Goal: Obtain resource: Obtain resource

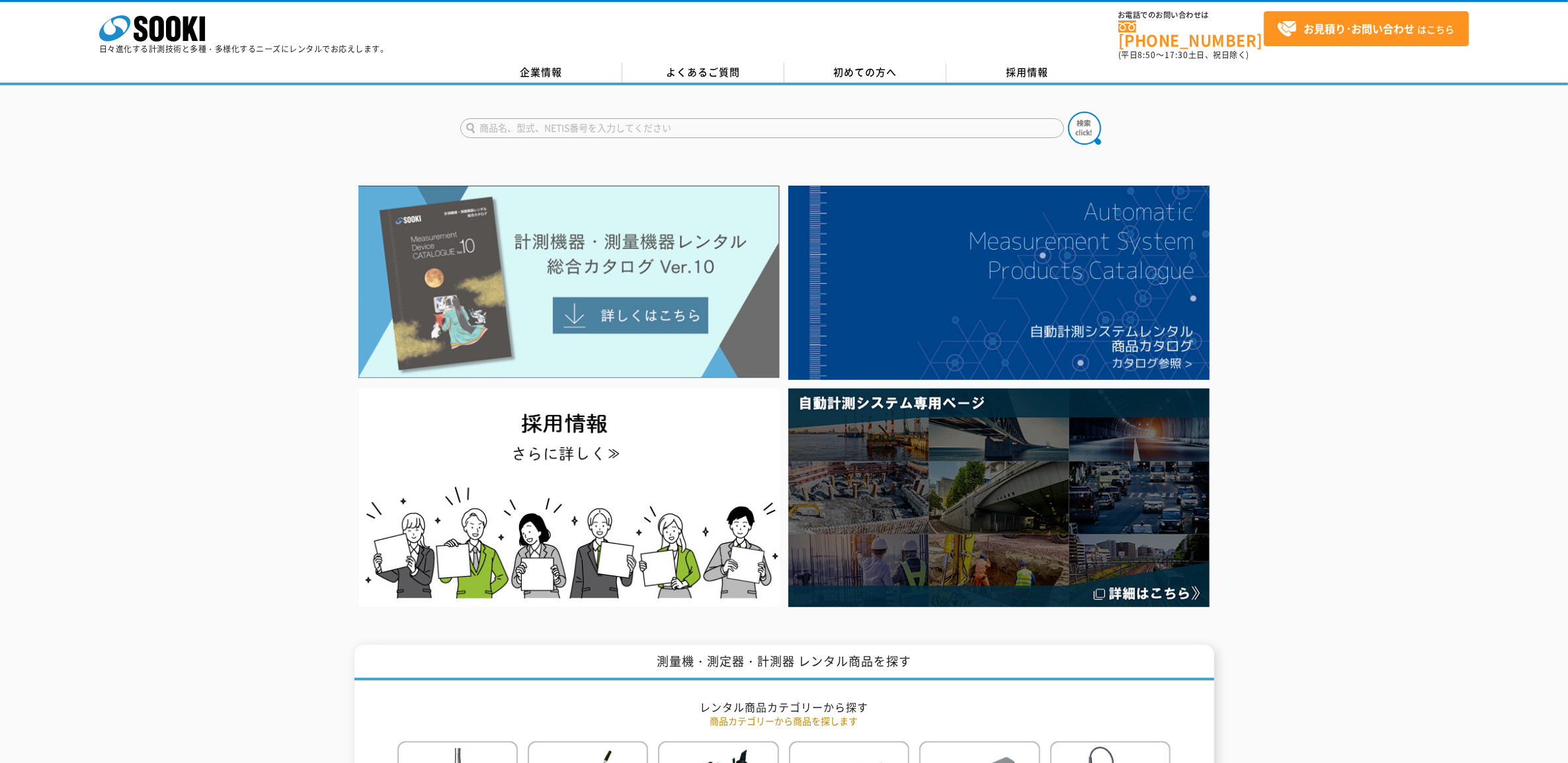
click at [615, 245] on img at bounding box center [569, 282] width 421 height 193
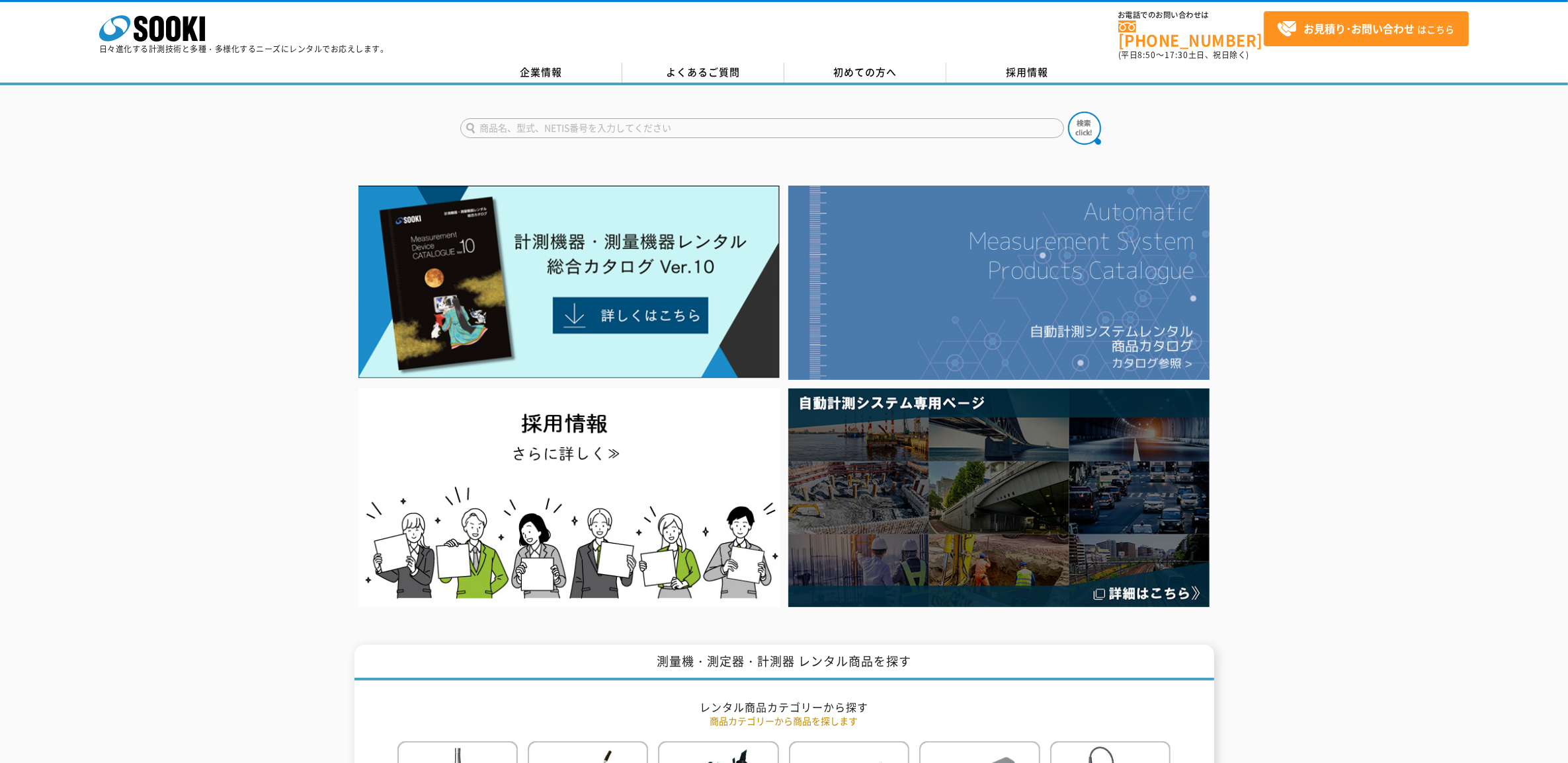
click at [1063, 256] on img at bounding box center [998, 283] width 421 height 194
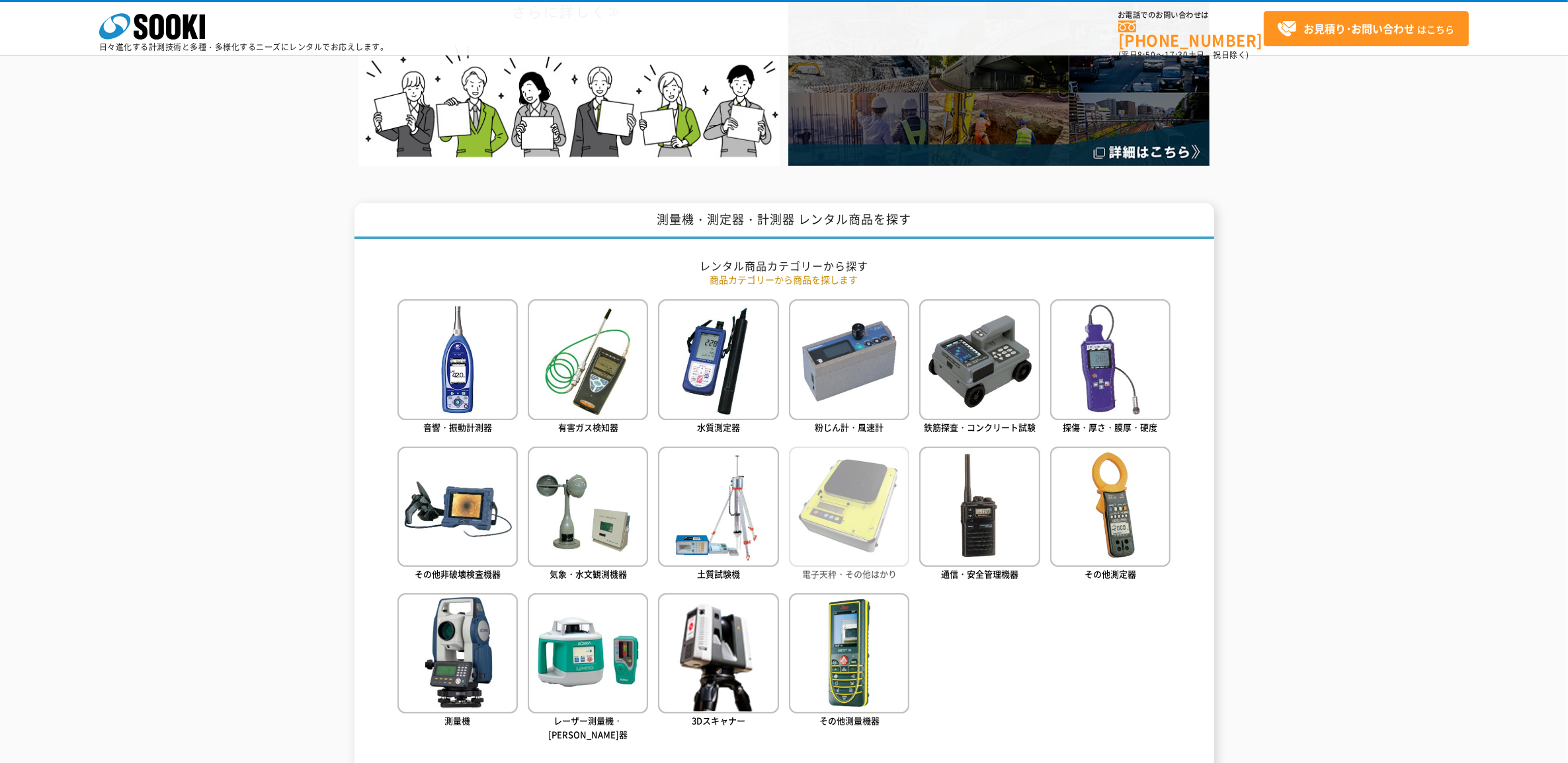
scroll to position [413, 0]
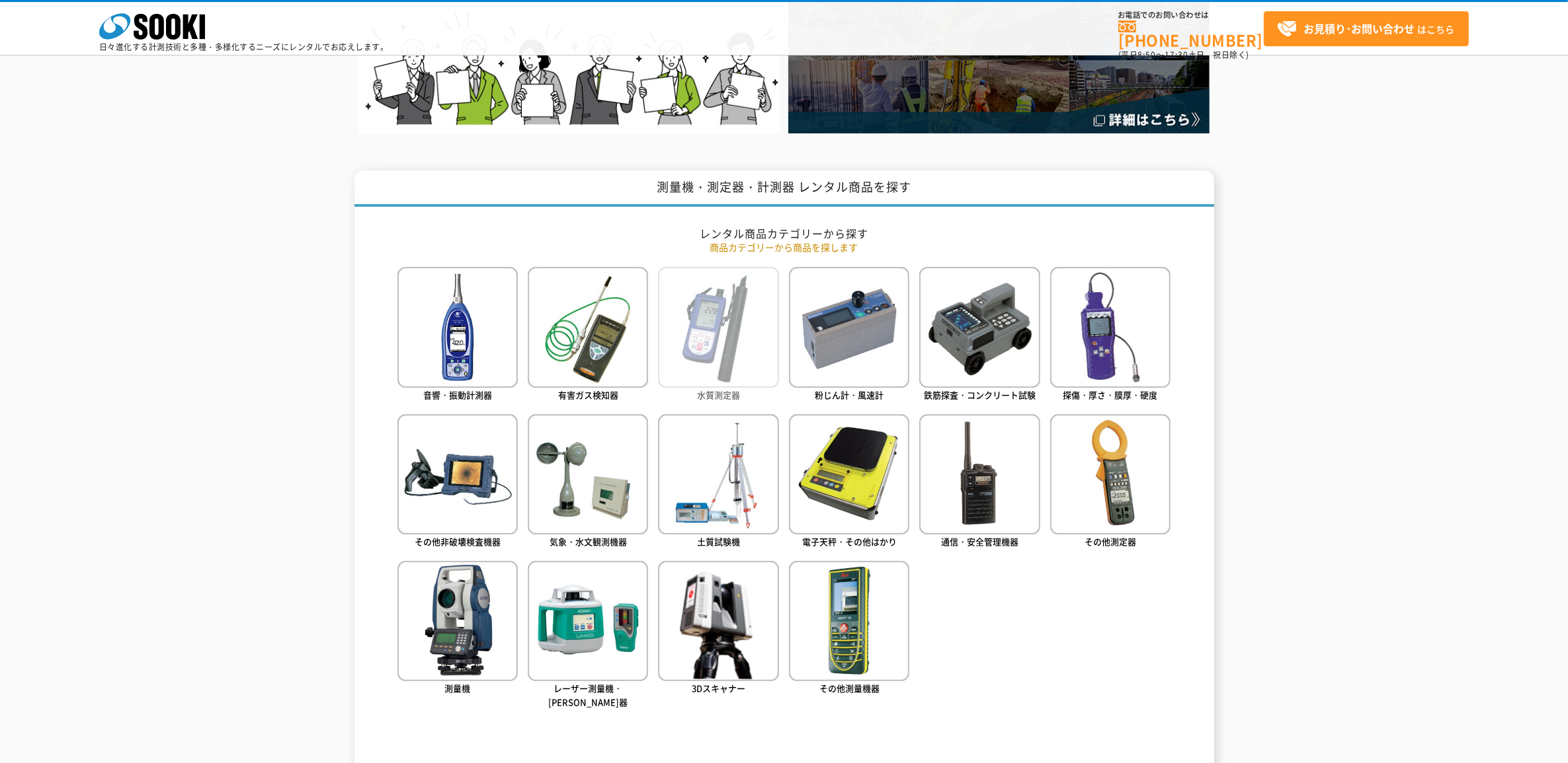
click at [700, 355] on img at bounding box center [718, 327] width 121 height 121
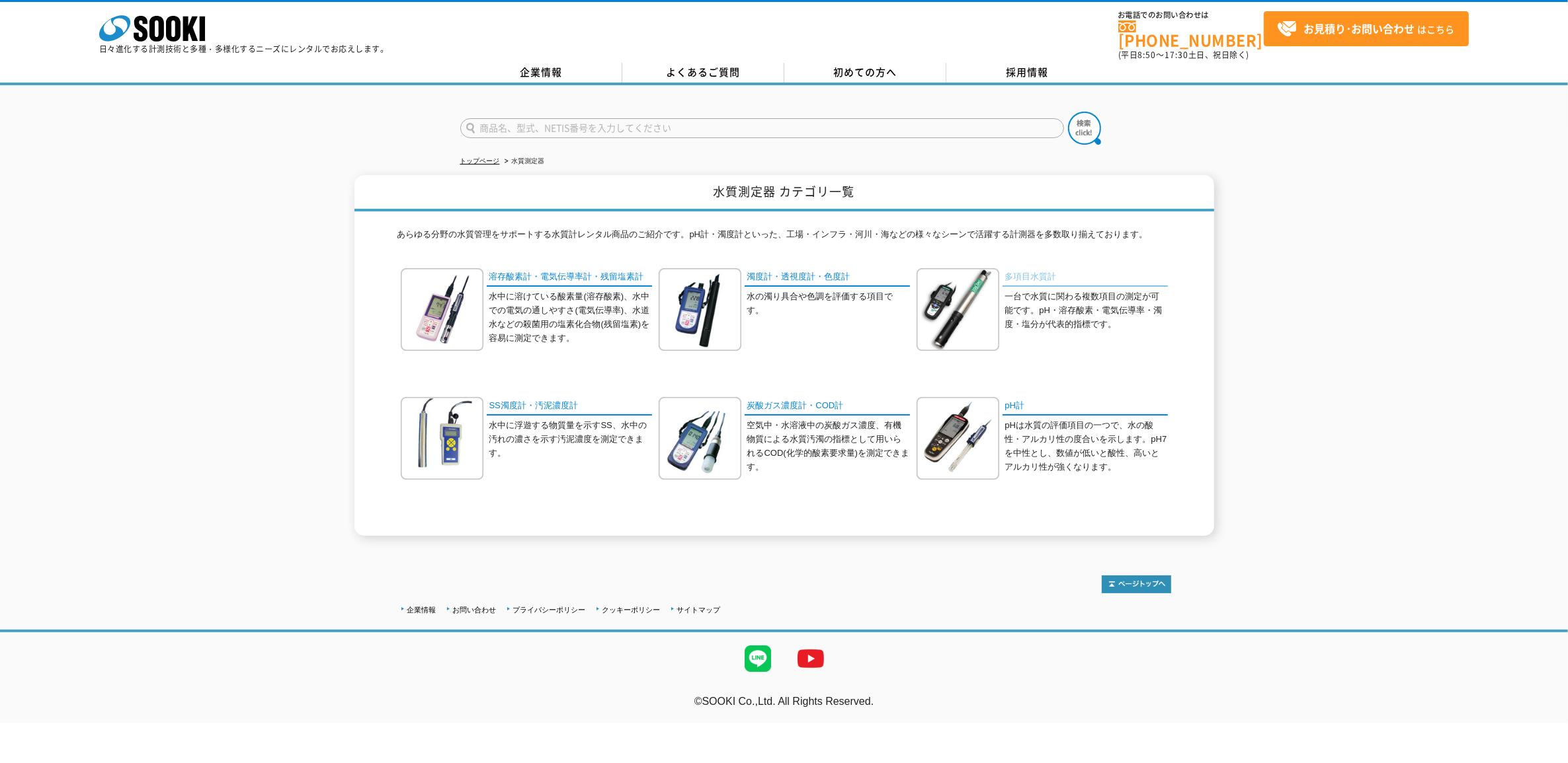
click at [1039, 273] on link "多項目水質計" at bounding box center [1084, 278] width 166 height 19
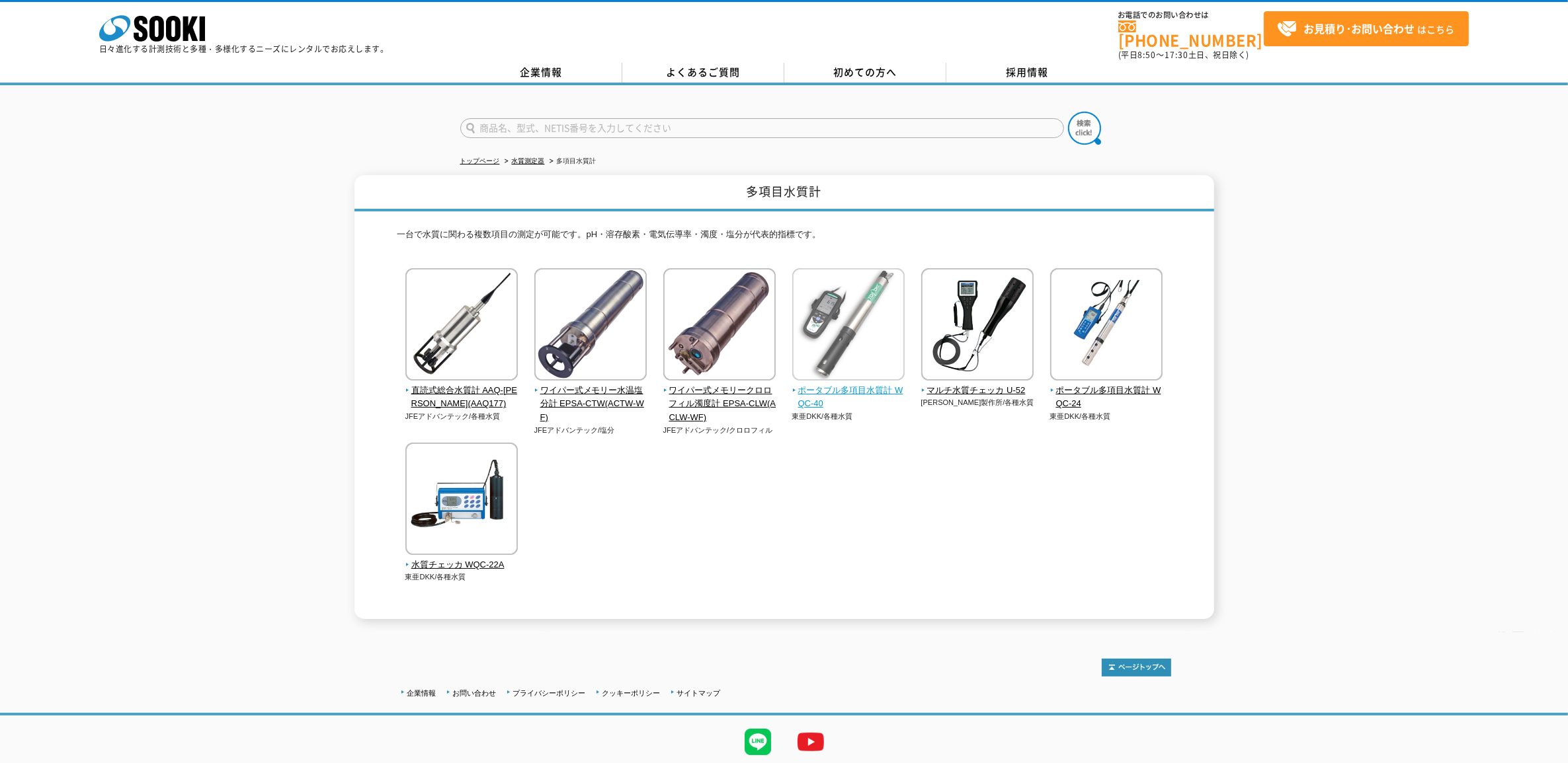
click at [837, 328] on img at bounding box center [849, 326] width 112 height 116
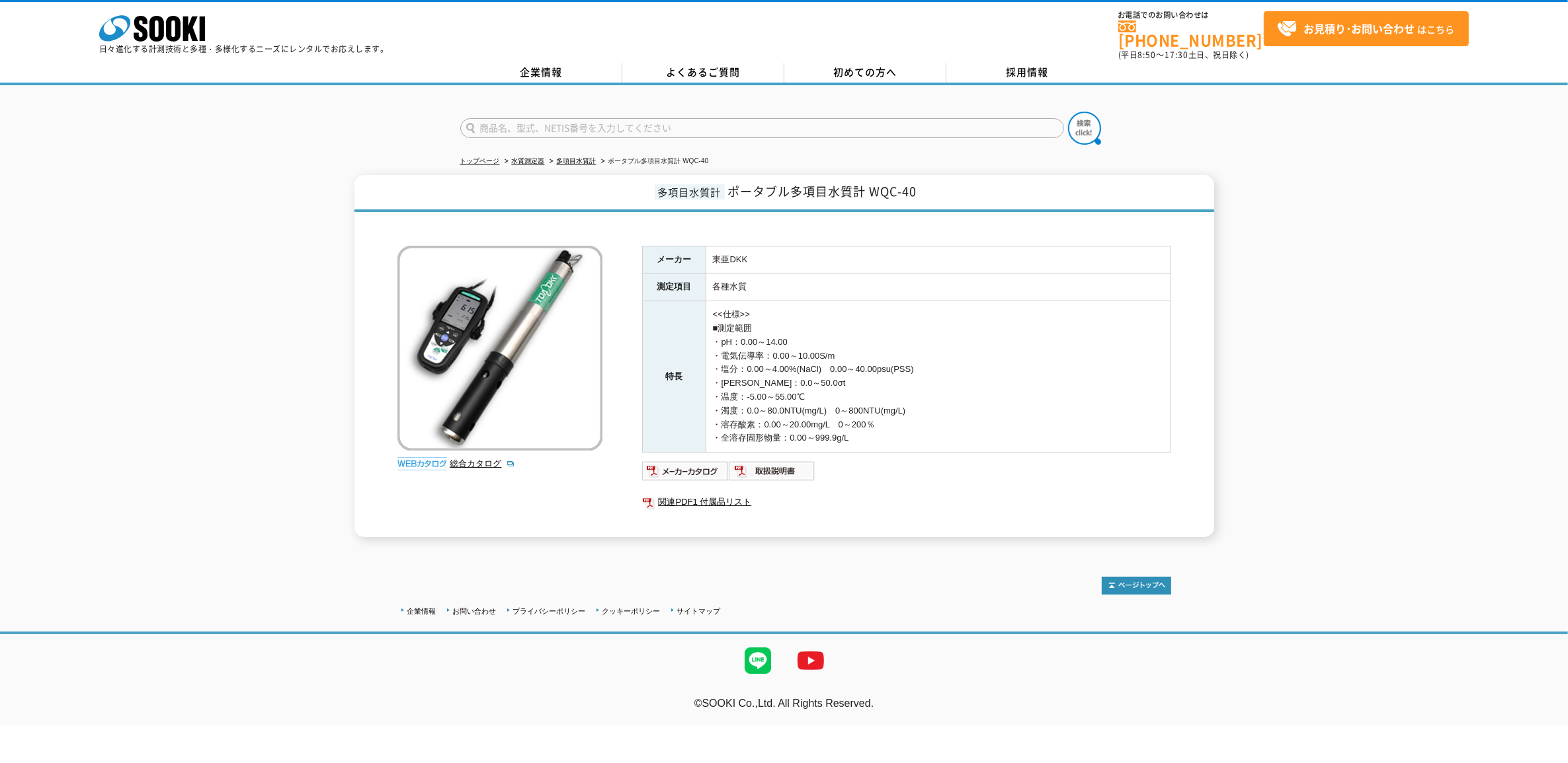
drag, startPoint x: 0, startPoint y: 0, endPoint x: 825, endPoint y: 381, distance: 908.7
click at [825, 381] on td "<<仕様>> ■測定範囲 ・pH：0.00～14.00 ・電気伝導率：0.00～10.00S/m ・塩分：0.00～4.00%(NaCl)　0.00～40.0…" at bounding box center [937, 377] width 465 height 151
click at [736, 499] on link "関連PDF1 付属品リスト" at bounding box center [906, 502] width 529 height 17
